Goal: Information Seeking & Learning: Check status

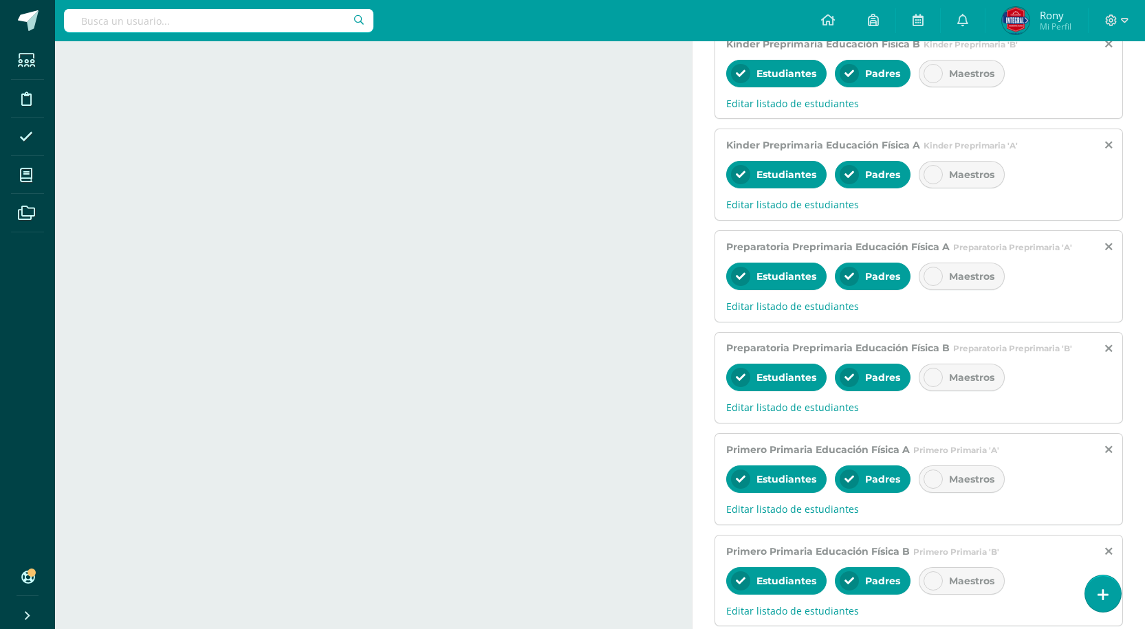
scroll to position [129, 0]
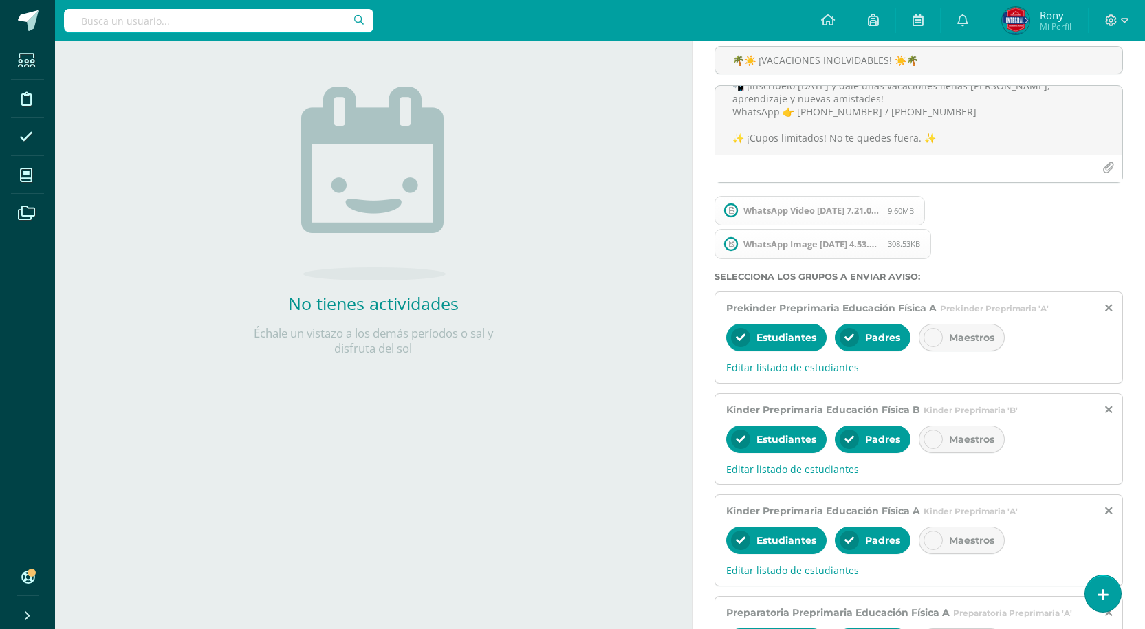
click at [899, 210] on span "9.60MB" at bounding box center [901, 211] width 26 height 10
click at [789, 250] on span "WhatsApp Image 2025-08-21 at 4.53.13 PM.jpeg 308.53KB" at bounding box center [822, 244] width 217 height 30
click at [801, 215] on span "WhatsApp Video 2025-09-17 at 7.21.06 AM.mp4" at bounding box center [811, 210] width 151 height 11
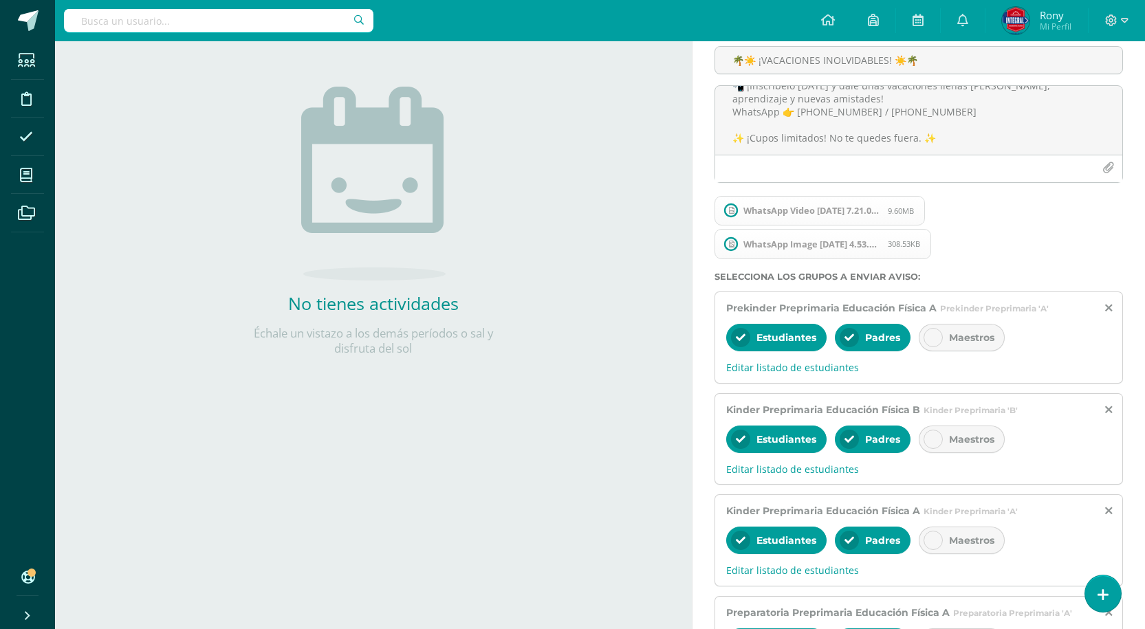
click at [915, 210] on span "WhatsApp Video 2025-09-17 at 7.21.06 AM.mp4 9.60MB" at bounding box center [819, 211] width 210 height 30
drag, startPoint x: 915, startPoint y: 210, endPoint x: 991, endPoint y: 220, distance: 76.9
click at [991, 220] on div "WhatsApp Video 2025-09-17 at 7.21.06 AM.mp4 9.60MB WhatsApp Image 2025-08-21 at…" at bounding box center [916, 233] width 408 height 78
